Goal: Task Accomplishment & Management: Manage account settings

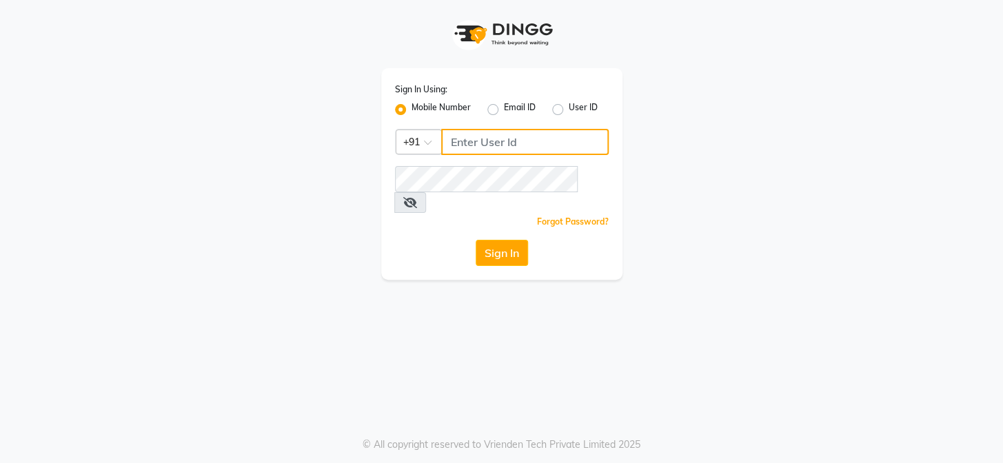
type input "9306235335"
click at [496, 240] on button "Sign In" at bounding box center [502, 253] width 52 height 26
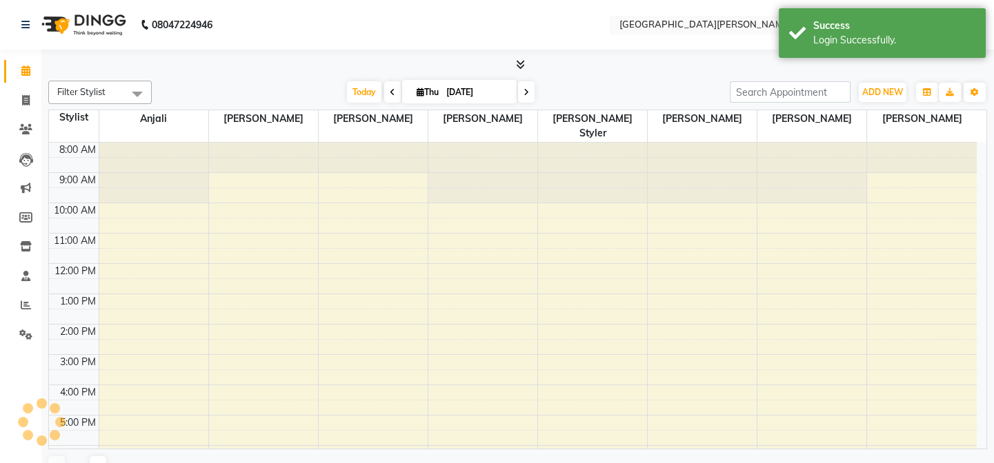
select select "en"
